Goal: Transaction & Acquisition: Obtain resource

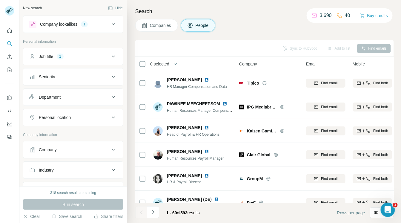
click at [110, 58] on icon at bounding box center [113, 56] width 7 height 7
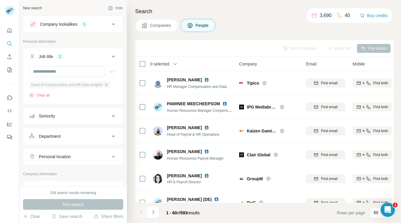
click at [108, 85] on icon "button" at bounding box center [106, 84] width 3 height 3
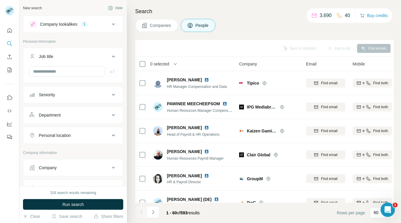
click at [66, 166] on div "Company" at bounding box center [69, 168] width 81 height 6
click at [39, 213] on div "318 search results remaining Run search Clear Save search Share filters" at bounding box center [73, 204] width 108 height 37
click at [37, 214] on button "Clear" at bounding box center [31, 216] width 17 height 6
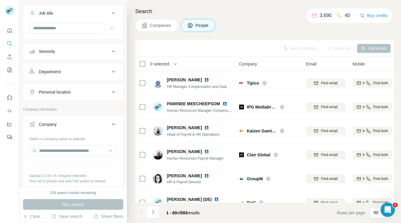
scroll to position [48, 0]
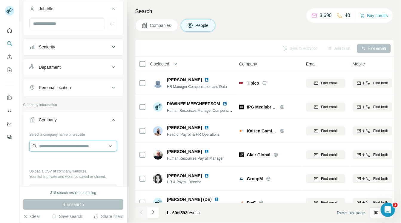
click at [84, 148] on input "text" at bounding box center [73, 146] width 88 height 11
paste input "**********"
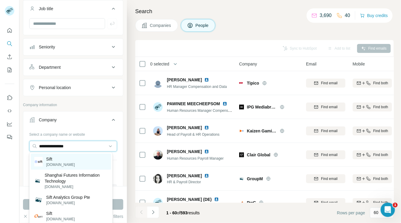
type input "**********"
click at [68, 158] on div "Sift [DOMAIN_NAME]" at bounding box center [71, 162] width 80 height 16
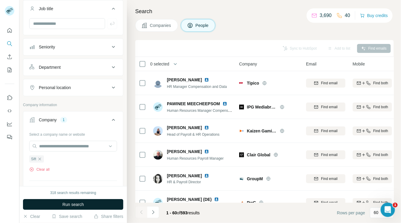
click at [77, 204] on span "Run search" at bounding box center [73, 204] width 22 height 6
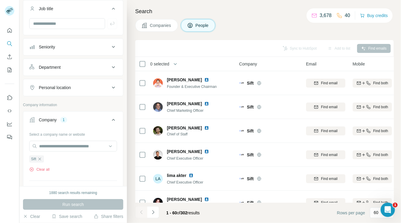
click at [110, 88] on icon at bounding box center [113, 87] width 7 height 7
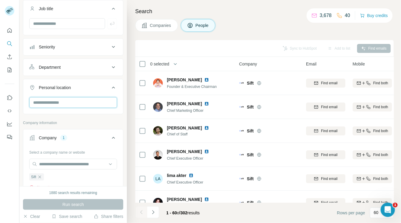
click at [88, 101] on input "text" at bounding box center [73, 102] width 88 height 11
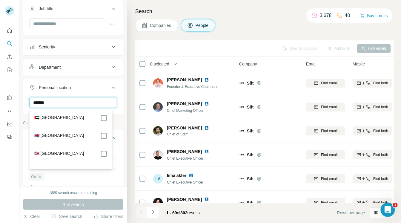
type input "******"
click at [74, 136] on div "🇬🇧 [GEOGRAPHIC_DATA]" at bounding box center [70, 135] width 73 height 7
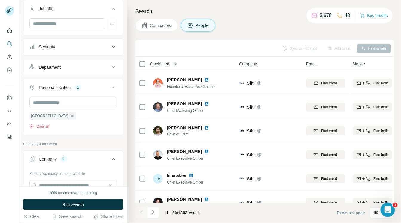
scroll to position [211, 0]
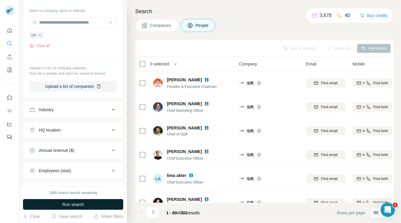
click at [99, 202] on button "Run search" at bounding box center [73, 204] width 100 height 11
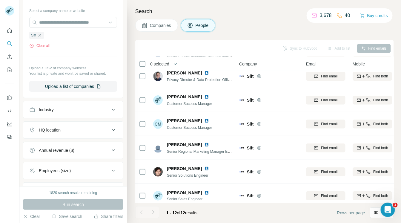
scroll to position [0, 0]
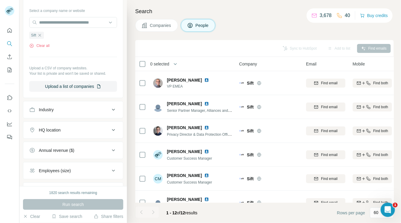
click at [111, 128] on icon at bounding box center [113, 129] width 7 height 7
click at [110, 108] on icon at bounding box center [113, 109] width 7 height 7
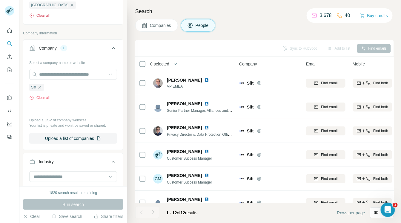
click at [43, 14] on button "Clear all" at bounding box center [39, 15] width 20 height 5
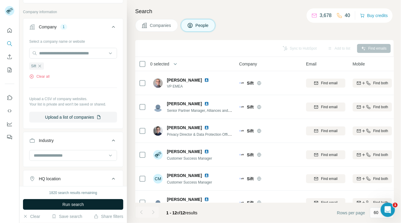
click at [62, 203] on button "Run search" at bounding box center [73, 204] width 100 height 11
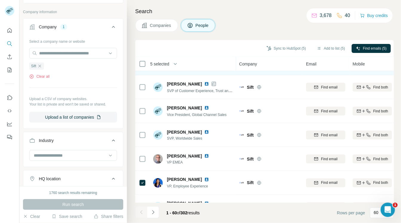
scroll to position [241, 0]
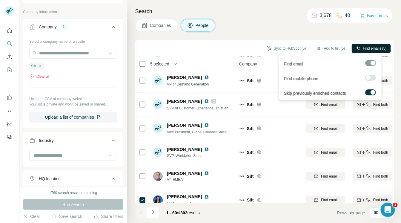
click at [373, 48] on span "Find emails (5)" at bounding box center [375, 48] width 24 height 5
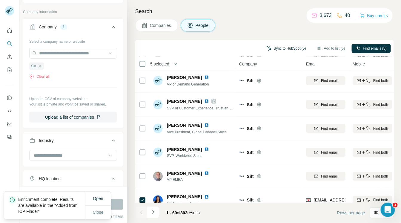
click at [282, 49] on button "Sync to HubSpot (5)" at bounding box center [287, 48] width 48 height 9
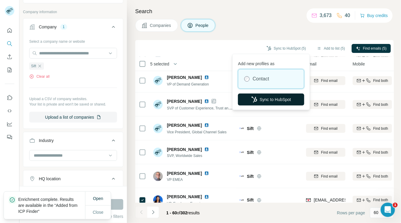
click at [272, 98] on button "Sync to HubSpot" at bounding box center [271, 99] width 66 height 12
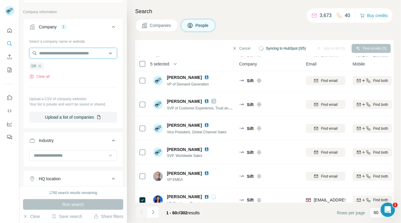
click at [82, 52] on input "text" at bounding box center [73, 53] width 88 height 11
paste input "**********"
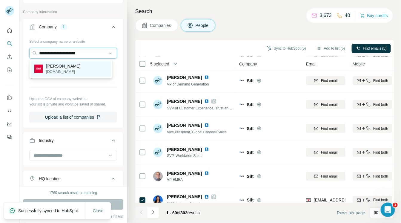
type input "**********"
click at [59, 66] on p "[PERSON_NAME]" at bounding box center [63, 66] width 34 height 6
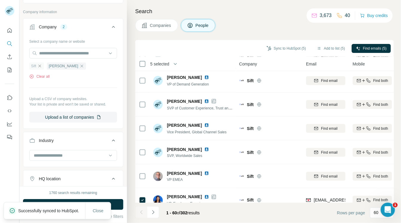
click at [40, 65] on icon "button" at bounding box center [40, 66] width 3 height 3
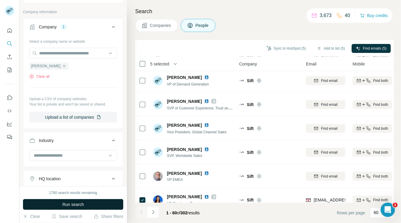
click at [67, 206] on span "Run search" at bounding box center [73, 204] width 22 height 6
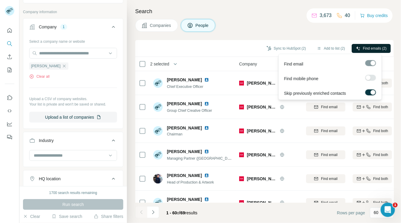
click at [363, 46] on span "Find emails (2)" at bounding box center [375, 48] width 24 height 5
click at [381, 47] on span "Find emails (3)" at bounding box center [375, 48] width 24 height 5
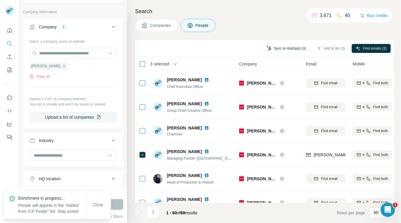
click at [272, 48] on button "Sync to HubSpot (3)" at bounding box center [287, 48] width 48 height 9
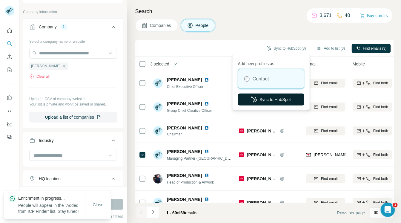
click at [260, 100] on button "Sync to HubSpot" at bounding box center [271, 99] width 66 height 12
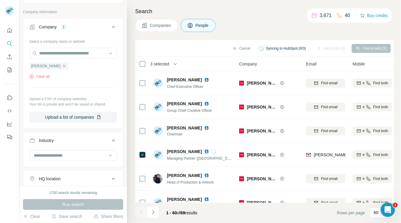
click at [62, 65] on icon "button" at bounding box center [64, 66] width 5 height 5
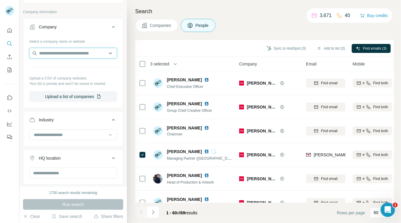
click at [42, 53] on input "text" at bounding box center [73, 53] width 88 height 11
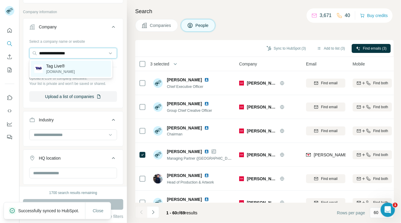
type input "**********"
click at [48, 66] on p "Tag Live®" at bounding box center [60, 66] width 29 height 6
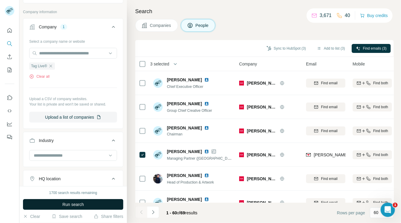
click at [66, 204] on span "Run search" at bounding box center [73, 204] width 22 height 6
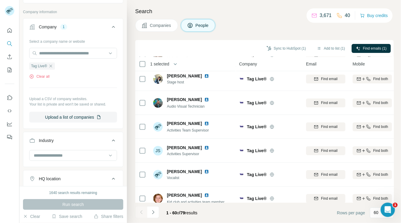
scroll to position [1304, 0]
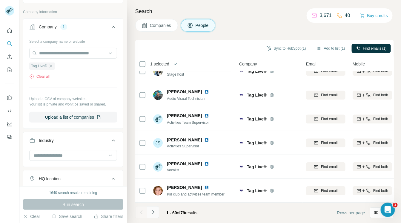
click at [151, 214] on icon "Navigate to next page" at bounding box center [153, 212] width 6 height 6
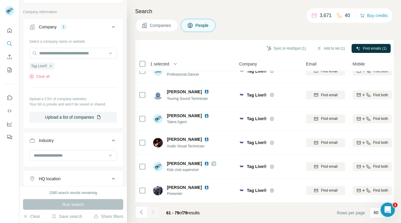
scroll to position [325, 0]
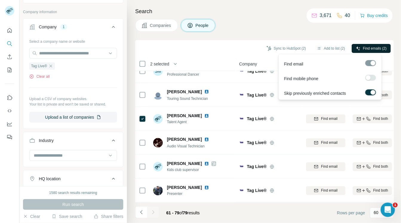
click at [372, 47] on span "Find emails (2)" at bounding box center [375, 48] width 24 height 5
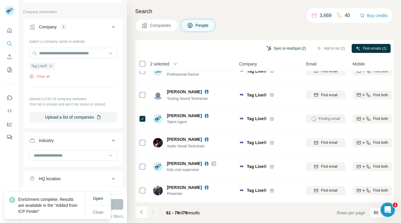
click at [278, 47] on button "Sync to HubSpot (2)" at bounding box center [287, 48] width 48 height 9
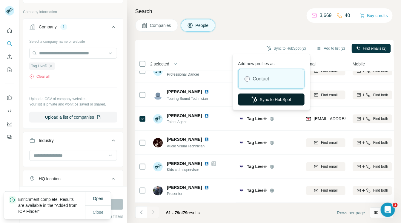
click at [285, 99] on button "Sync to HubSpot" at bounding box center [271, 99] width 66 height 12
